Goal: Information Seeking & Learning: Learn about a topic

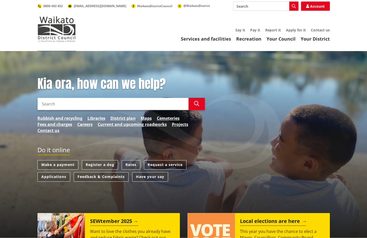
click at [293, 220] on h2 "Local elections are here" at bounding box center [273, 222] width 66 height 8
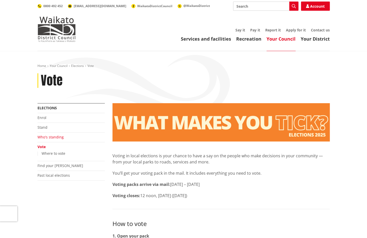
click at [49, 137] on link "Who's standing" at bounding box center [50, 136] width 26 height 5
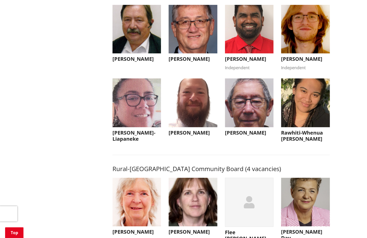
scroll to position [2219, 0]
